Goal: Transaction & Acquisition: Book appointment/travel/reservation

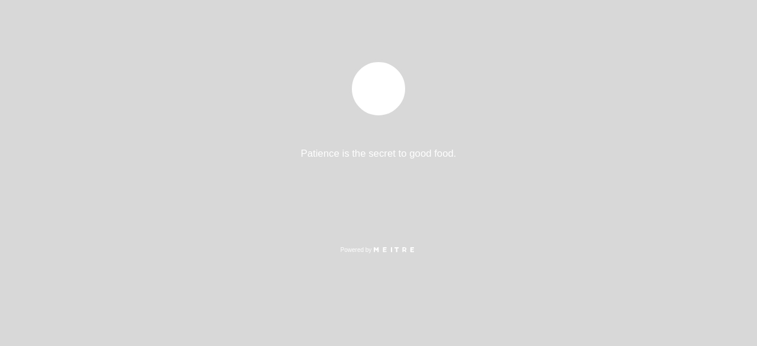
select select "es"
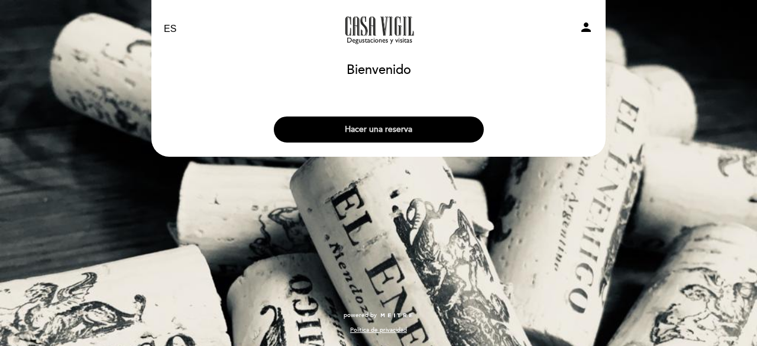
click at [391, 138] on button "Hacer una reserva" at bounding box center [379, 130] width 210 height 26
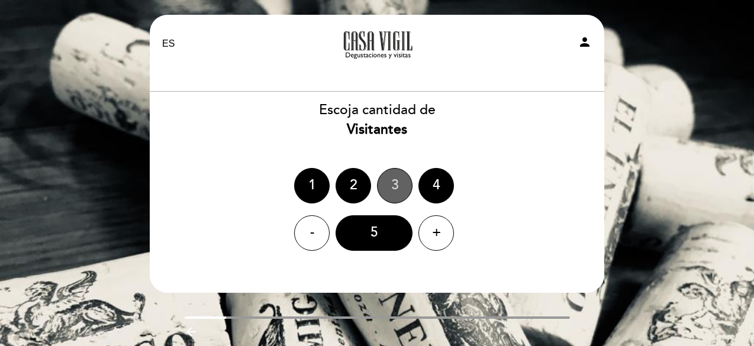
click at [402, 185] on div "3" at bounding box center [395, 186] width 36 height 36
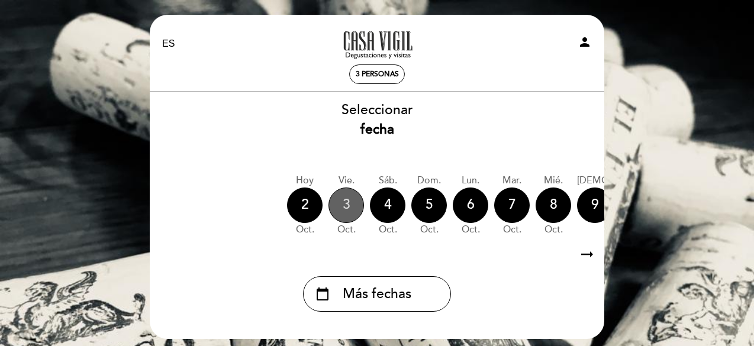
click at [347, 197] on div "3" at bounding box center [346, 206] width 36 height 36
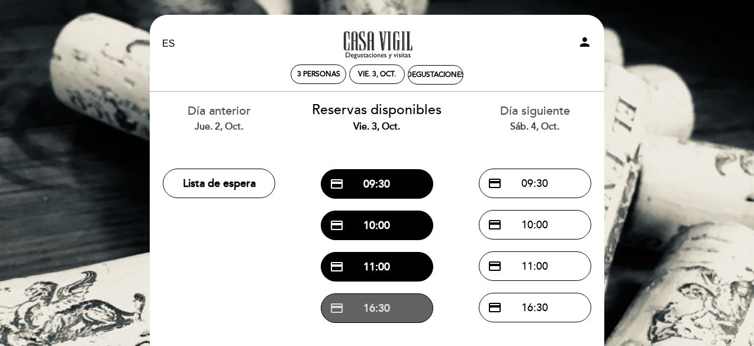
click at [385, 305] on button "credit_card 16:30" at bounding box center [377, 309] width 112 height 30
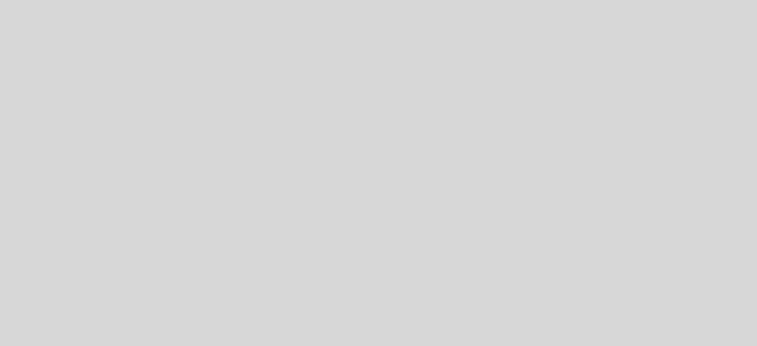
select select "es"
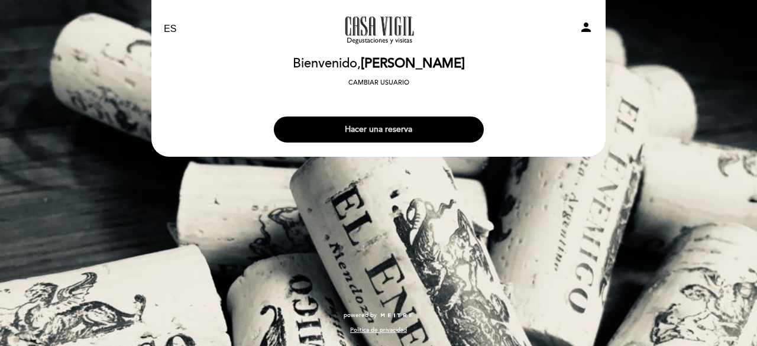
click at [424, 134] on button "Hacer una reserva" at bounding box center [379, 130] width 210 height 26
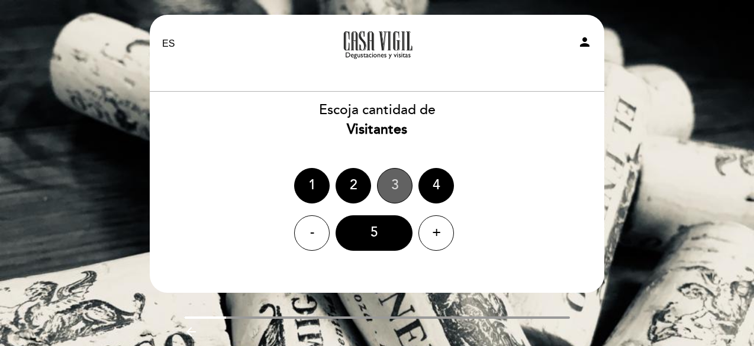
click at [391, 192] on div "3" at bounding box center [395, 186] width 36 height 36
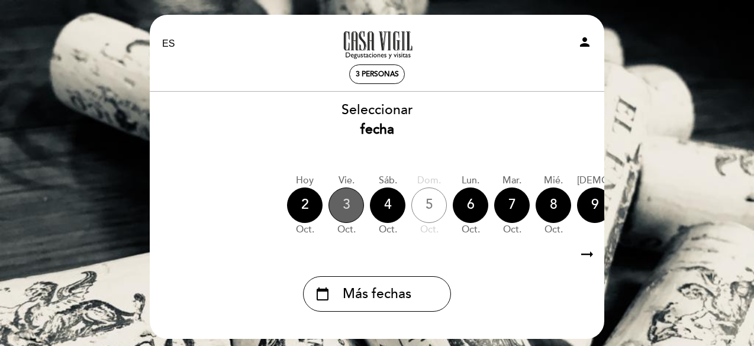
click at [348, 208] on div "3" at bounding box center [346, 206] width 36 height 36
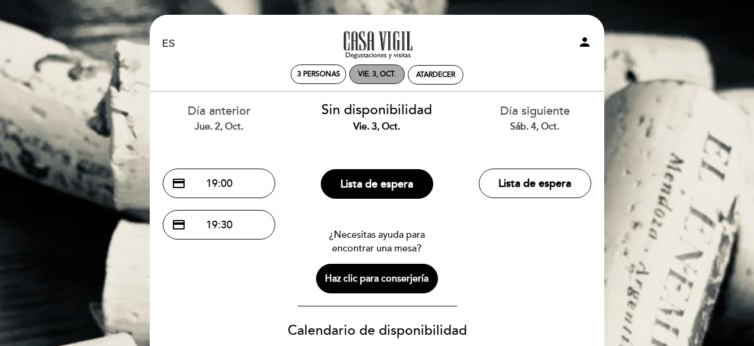
click at [364, 80] on div "vie. 3, oct." at bounding box center [377, 75] width 56 height 20
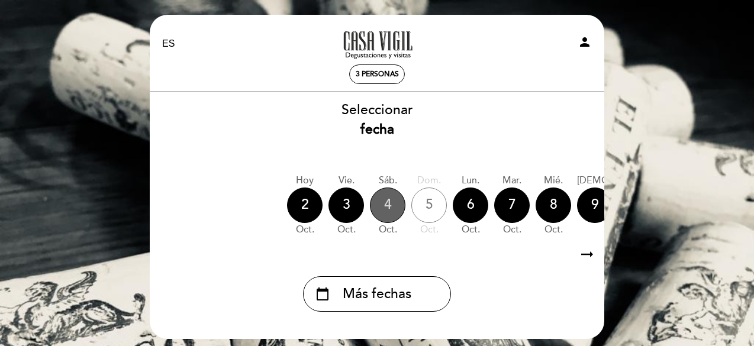
click at [391, 212] on div "4" at bounding box center [388, 206] width 36 height 36
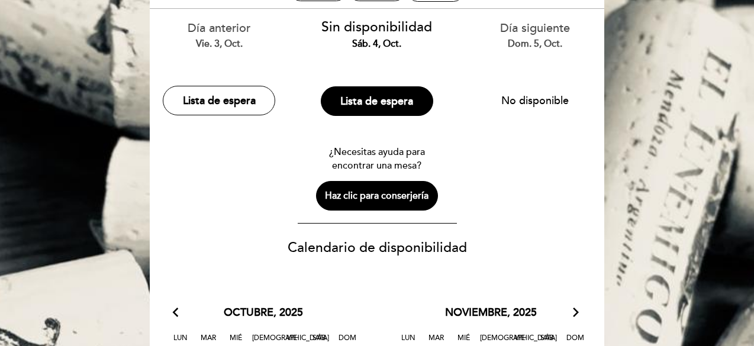
scroll to position [83, 0]
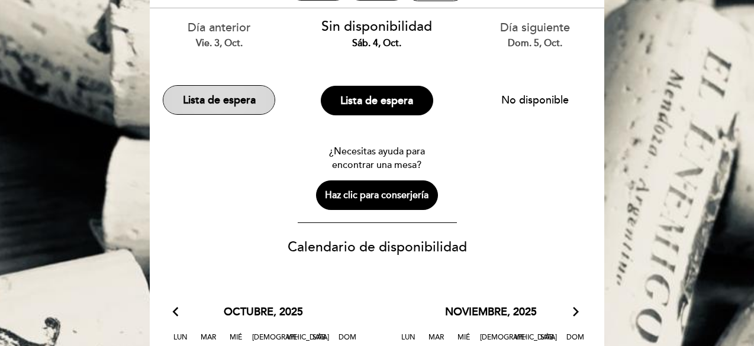
click at [218, 87] on button "Lista de espera" at bounding box center [219, 100] width 112 height 30
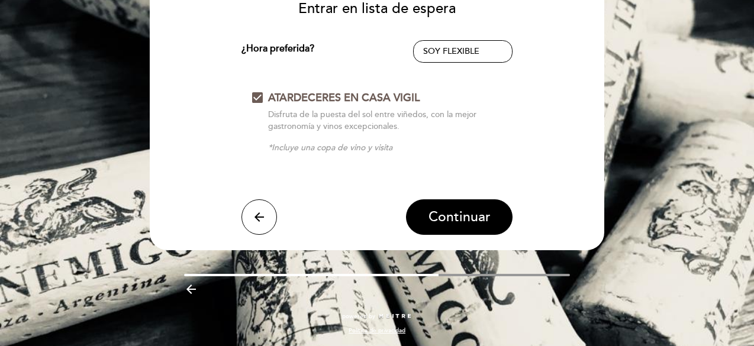
scroll to position [0, 0]
